Goal: Communication & Community: Ask a question

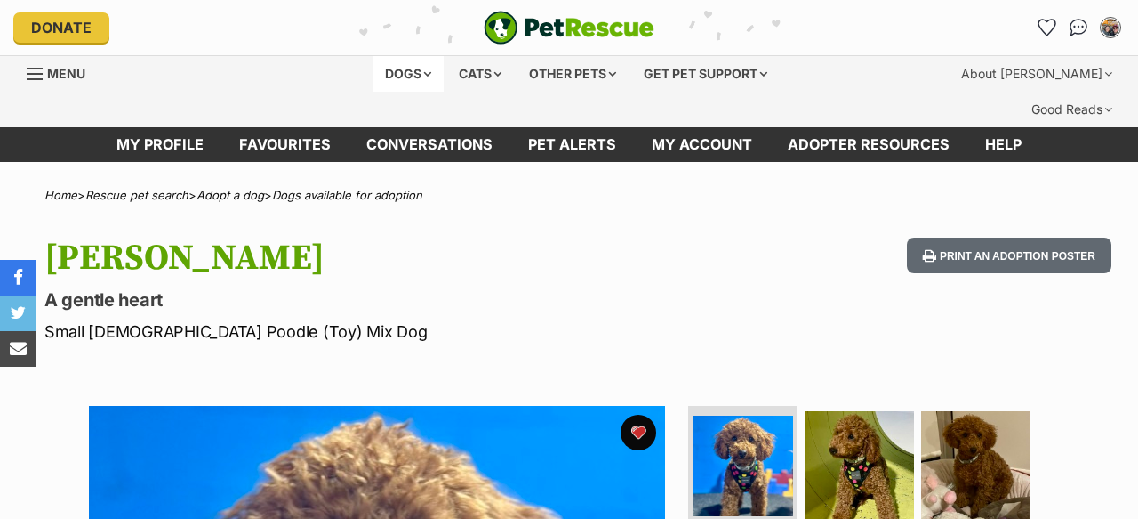
click at [429, 79] on div "Dogs" at bounding box center [408, 74] width 71 height 36
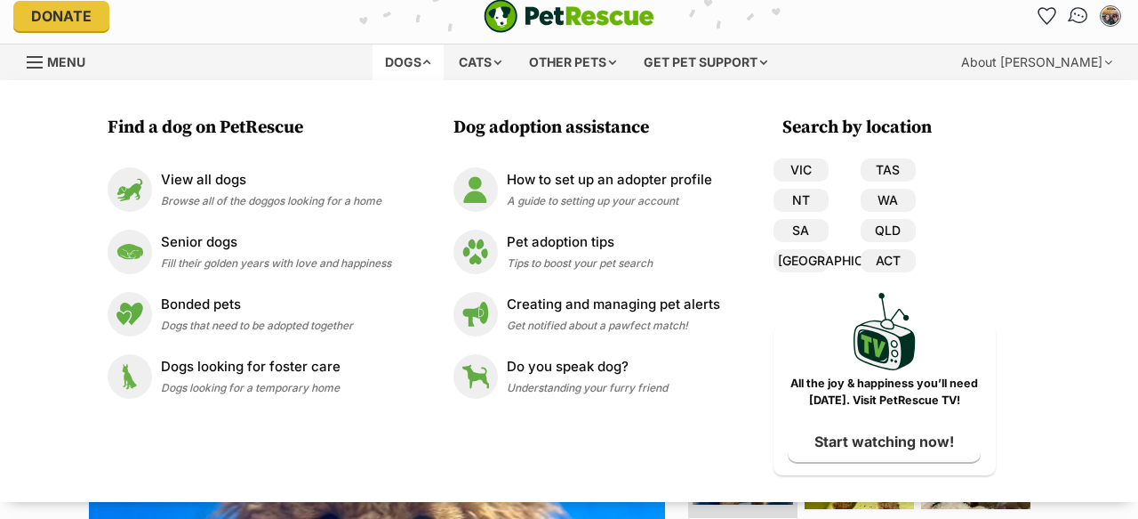
click at [1073, 18] on img "Conversations" at bounding box center [1079, 15] width 24 height 23
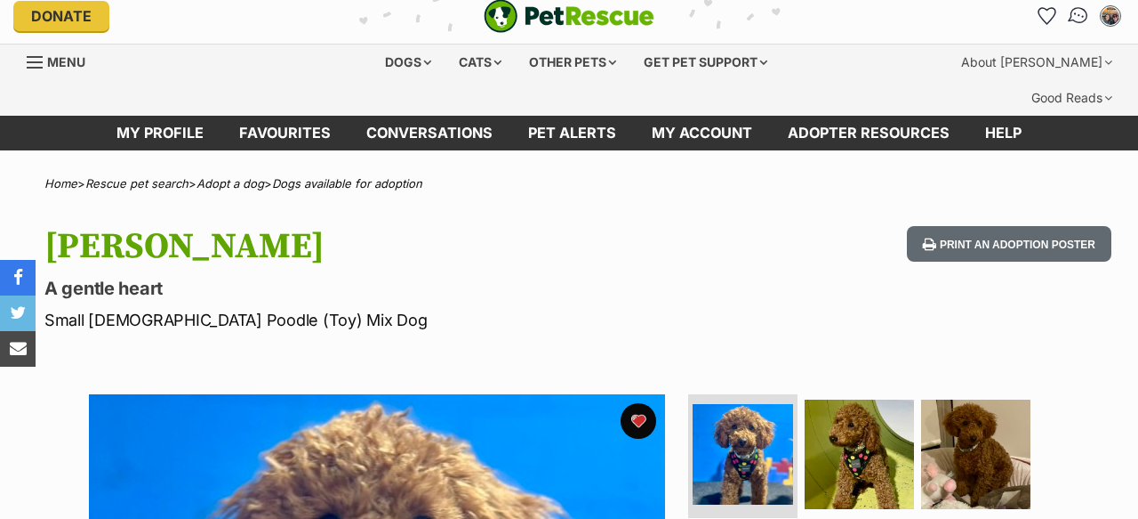
click at [1074, 15] on img "Conversations" at bounding box center [1079, 15] width 24 height 23
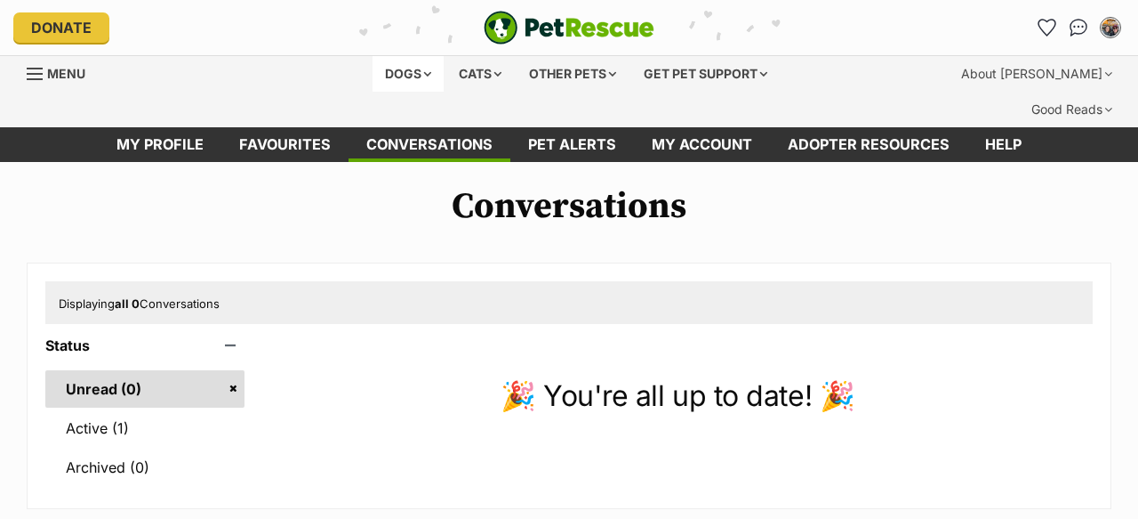
click at [408, 68] on div "Dogs" at bounding box center [408, 74] width 71 height 36
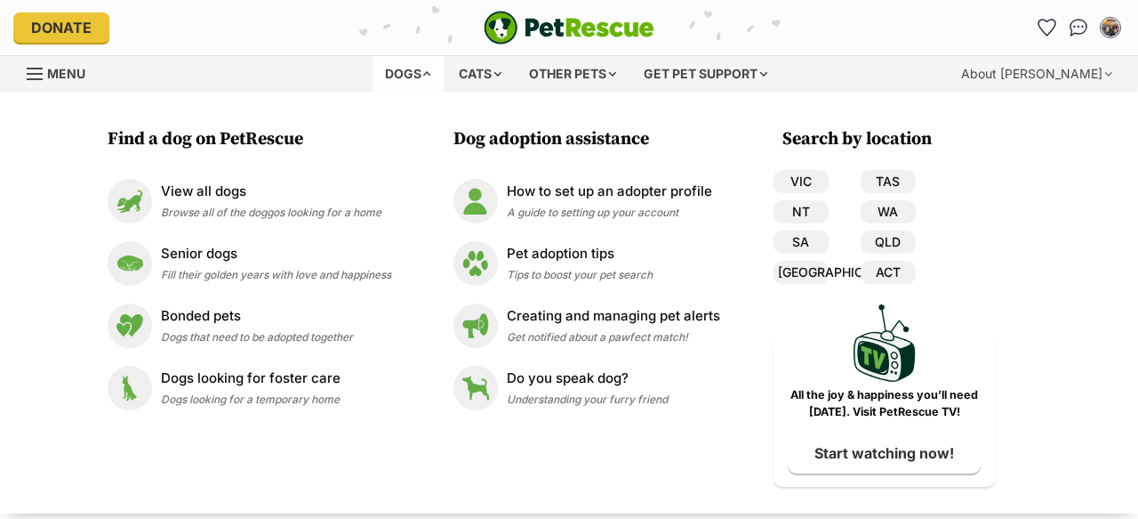
click at [390, 72] on div "Dogs" at bounding box center [408, 74] width 71 height 36
